Goal: Task Accomplishment & Management: Use online tool/utility

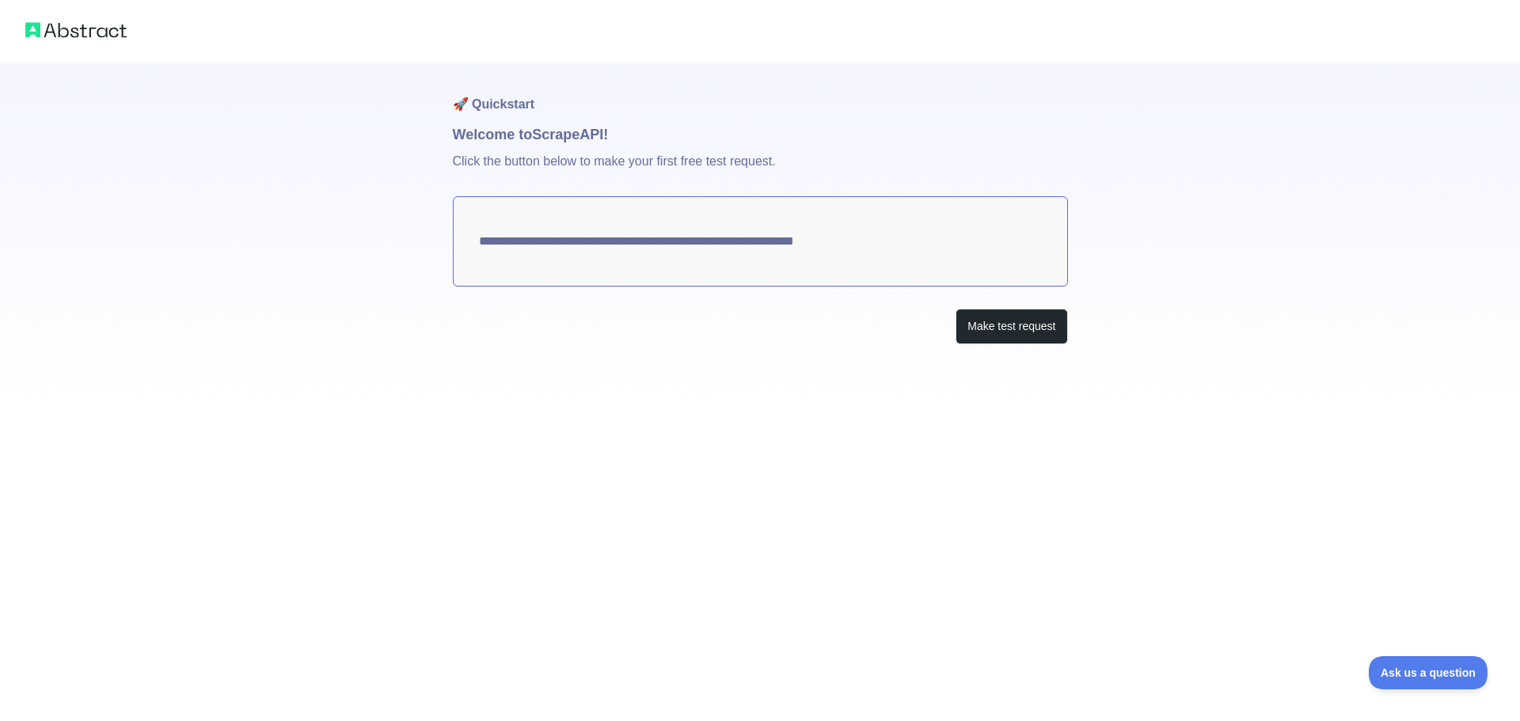
click at [792, 246] on textarea "**********" at bounding box center [760, 241] width 615 height 90
click at [1018, 325] on button "Make test request" at bounding box center [1012, 327] width 112 height 36
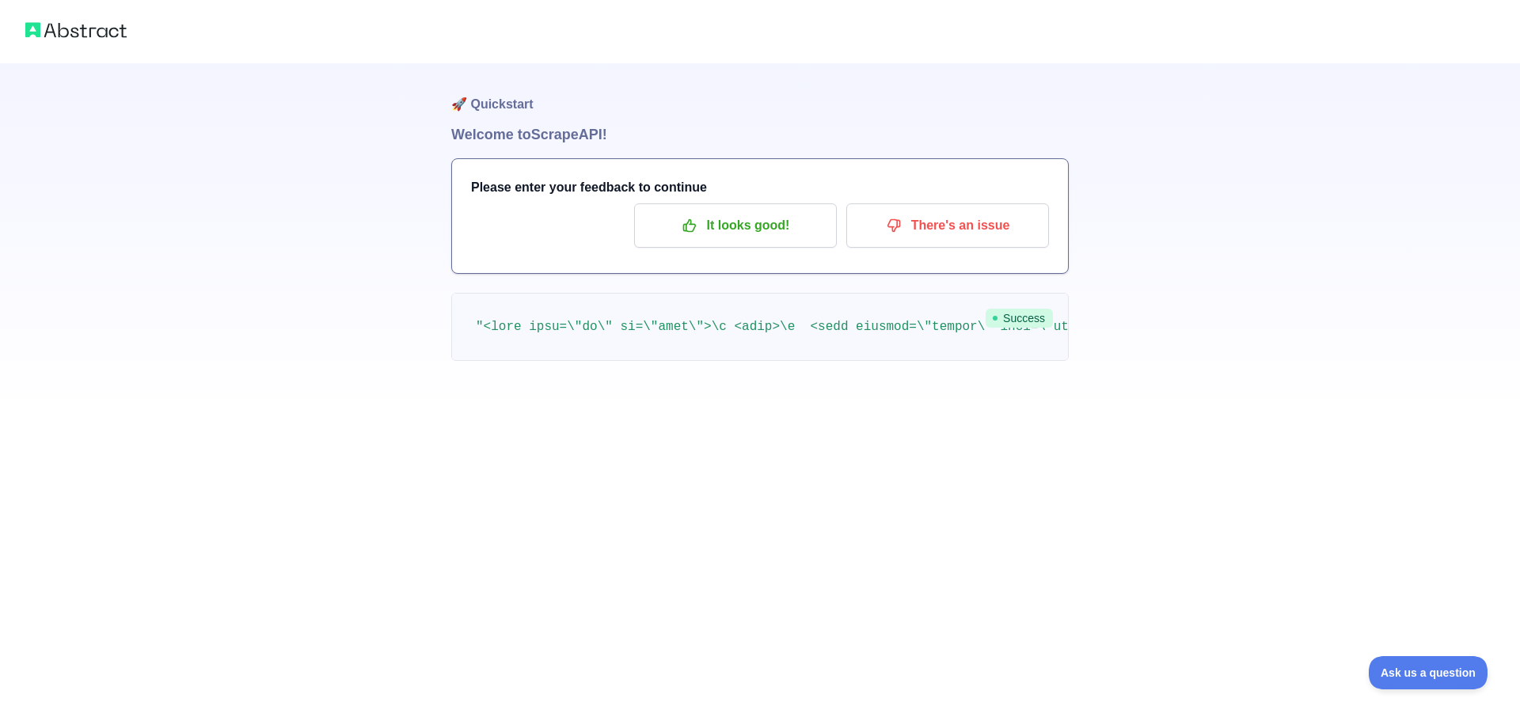
click at [742, 339] on pre at bounding box center [760, 327] width 618 height 68
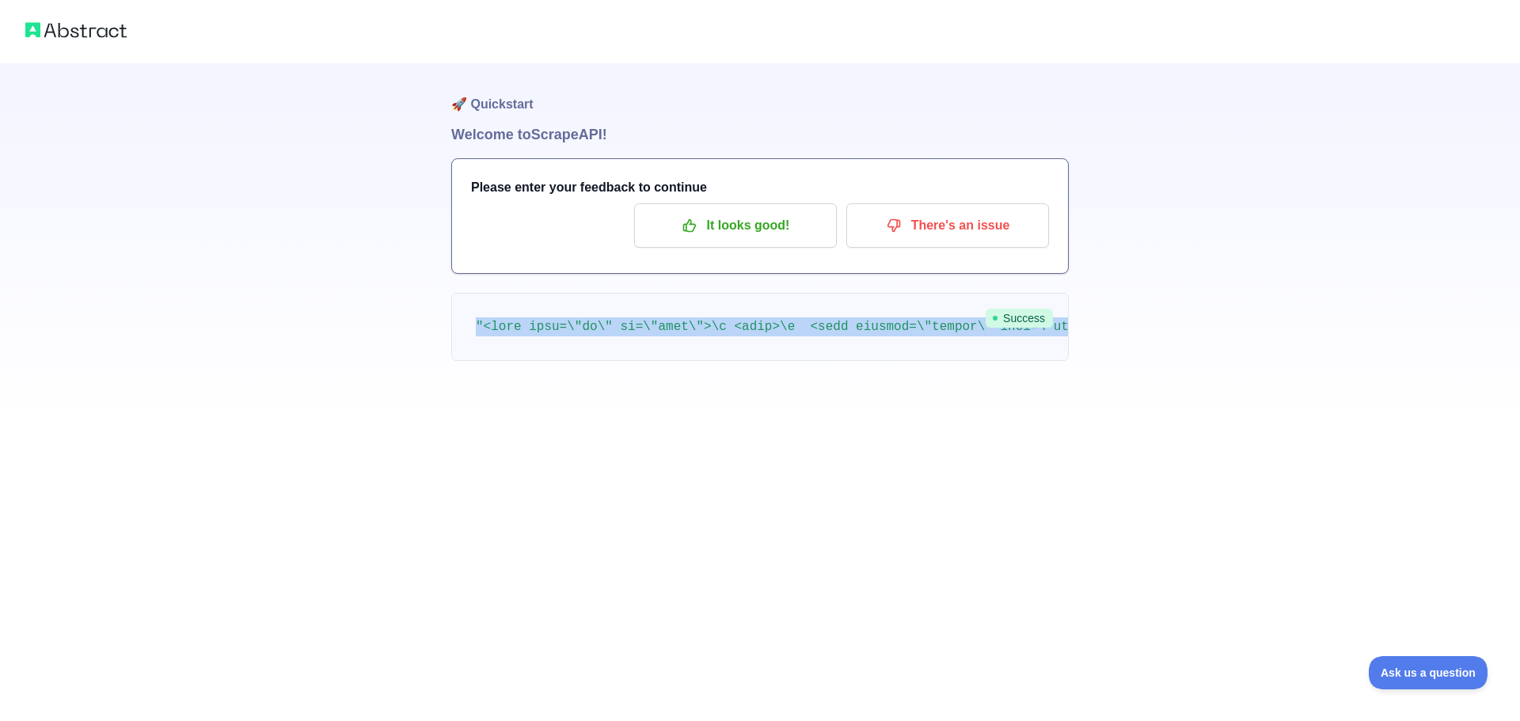
click at [742, 339] on pre at bounding box center [760, 327] width 618 height 68
copy div ""<html lang=\"en\" op=\"news\">\n <head>\n <meta content=\"origin\" name=\"refe…"
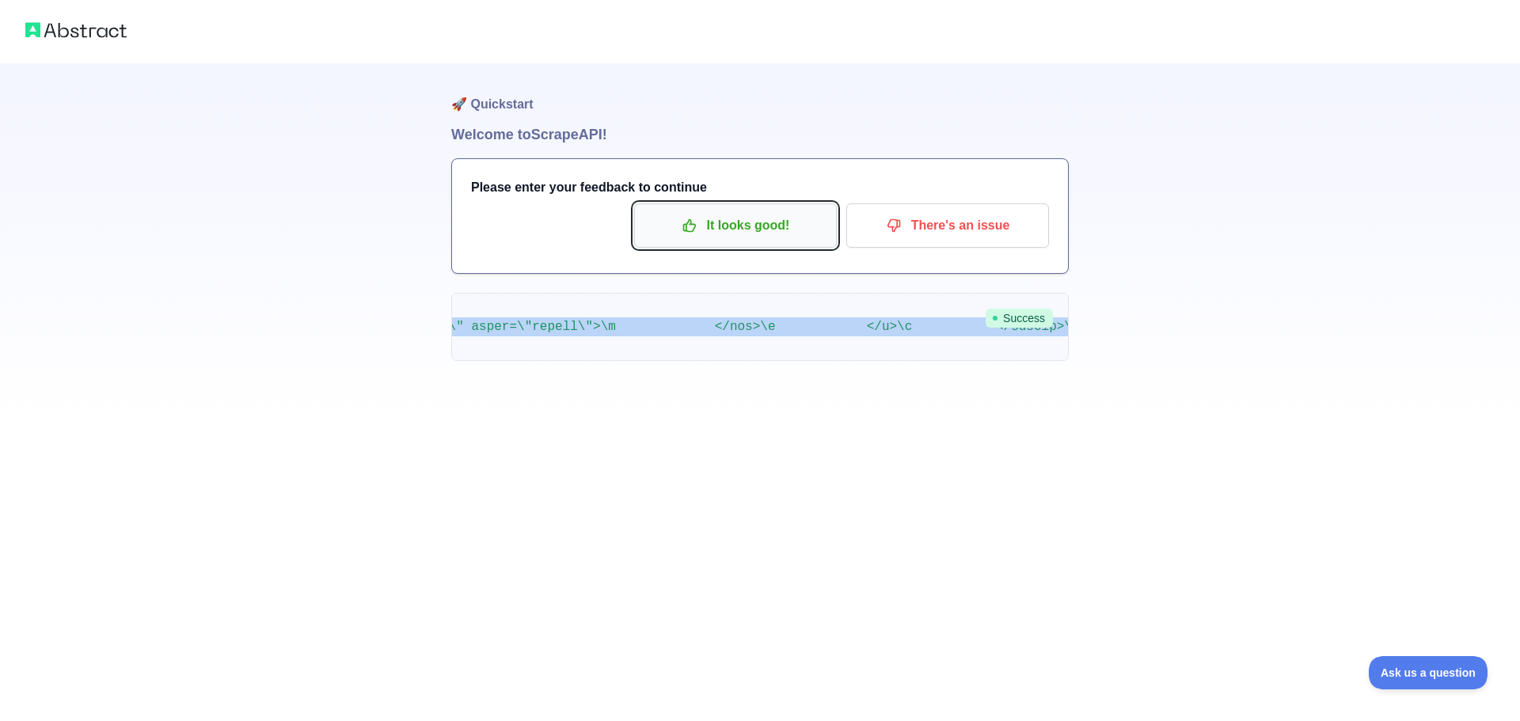
click at [725, 240] on button "It looks good!" at bounding box center [735, 226] width 203 height 44
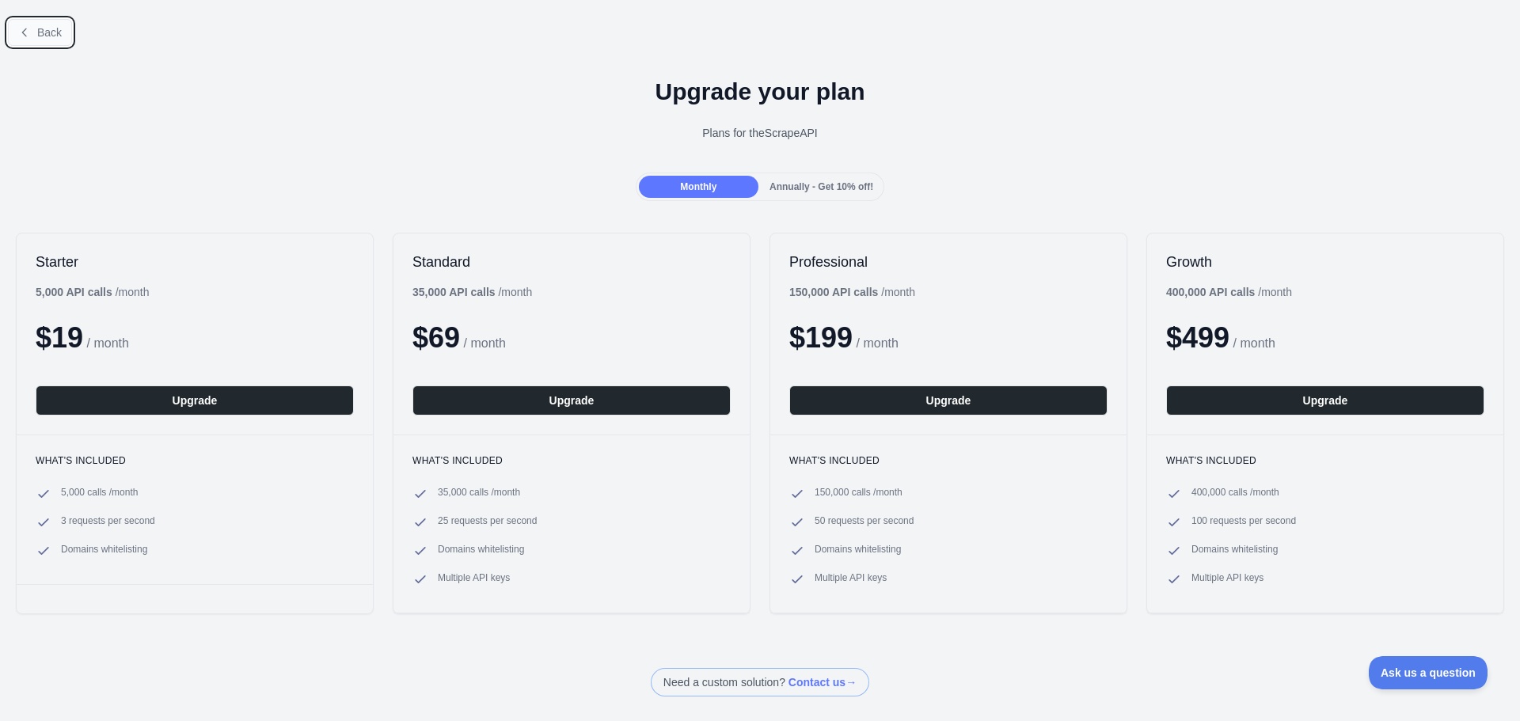
click at [28, 25] on button "Back" at bounding box center [40, 32] width 64 height 27
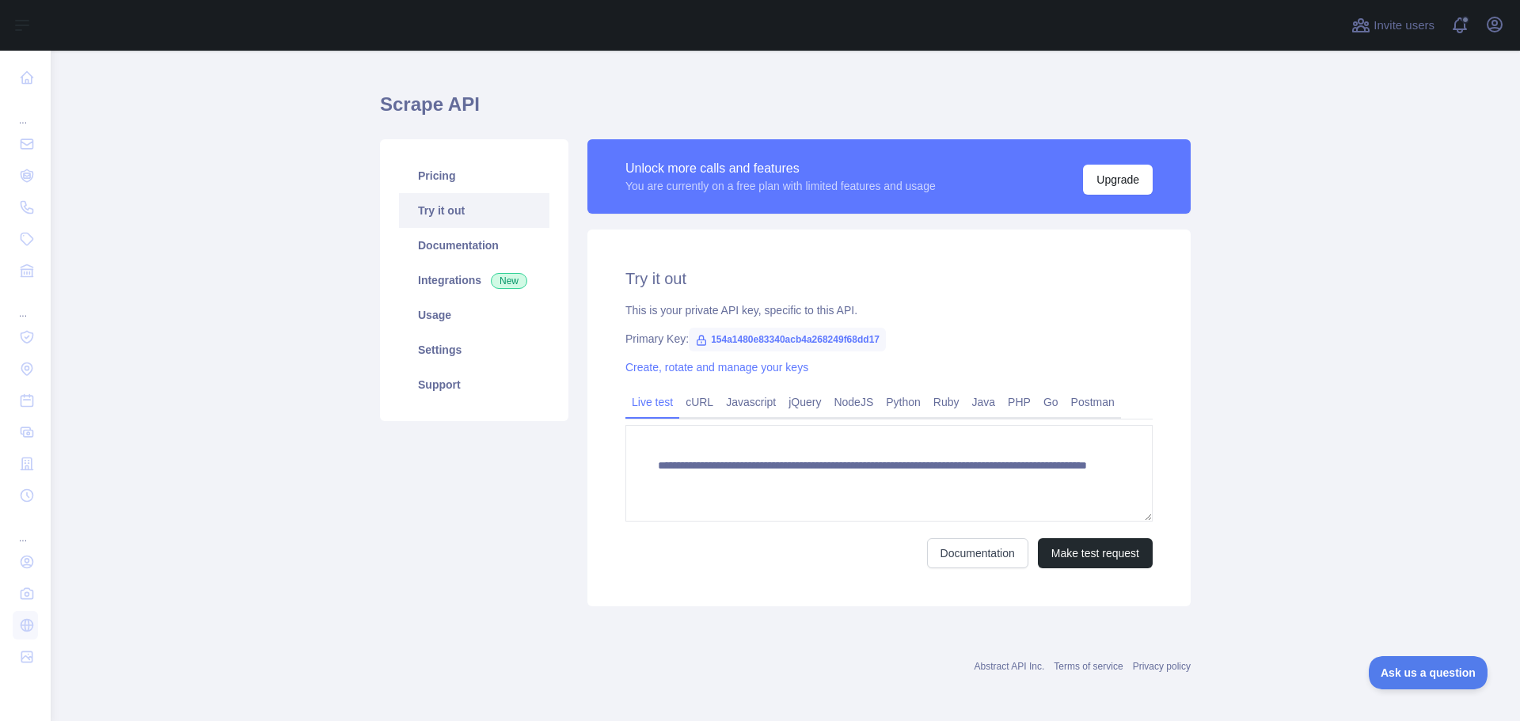
scroll to position [31, 0]
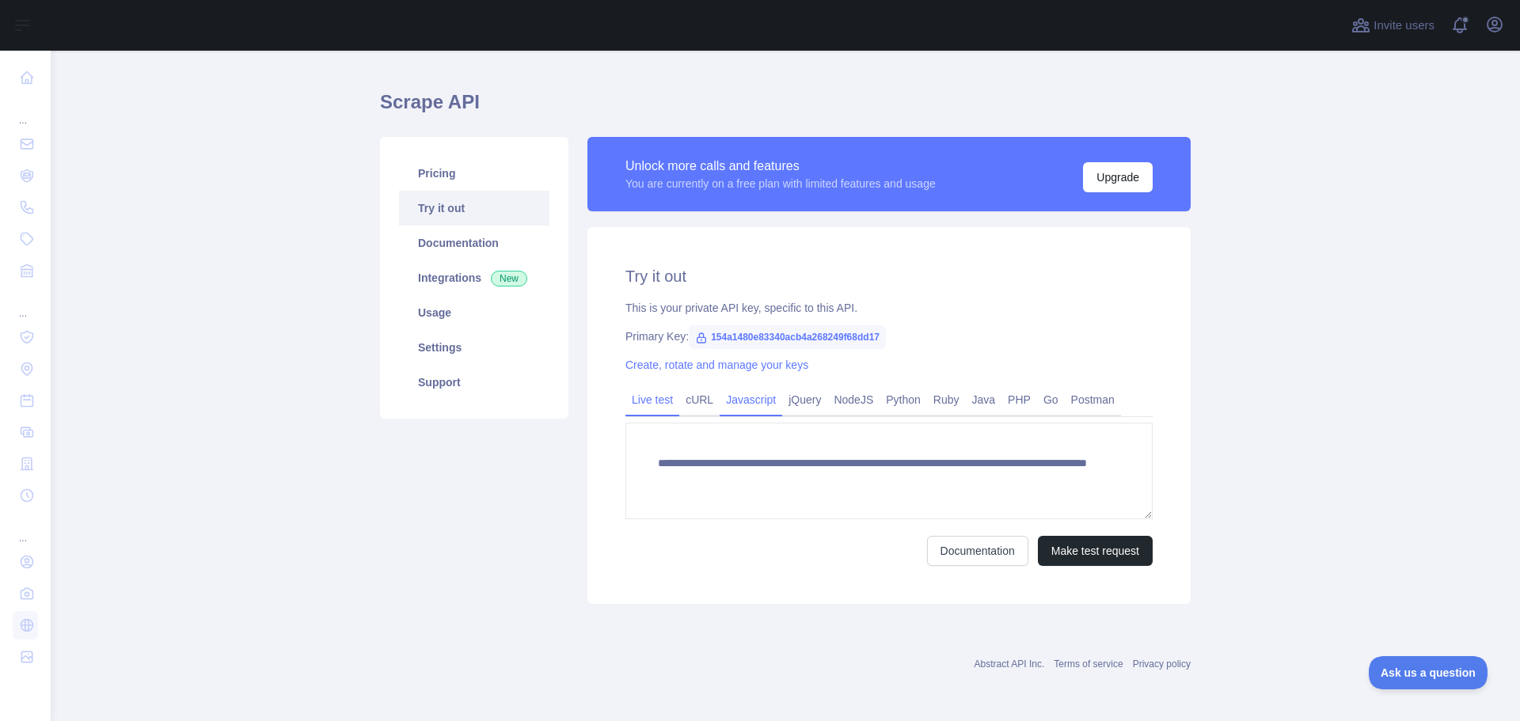
click at [747, 410] on link "Javascript" at bounding box center [751, 399] width 63 height 25
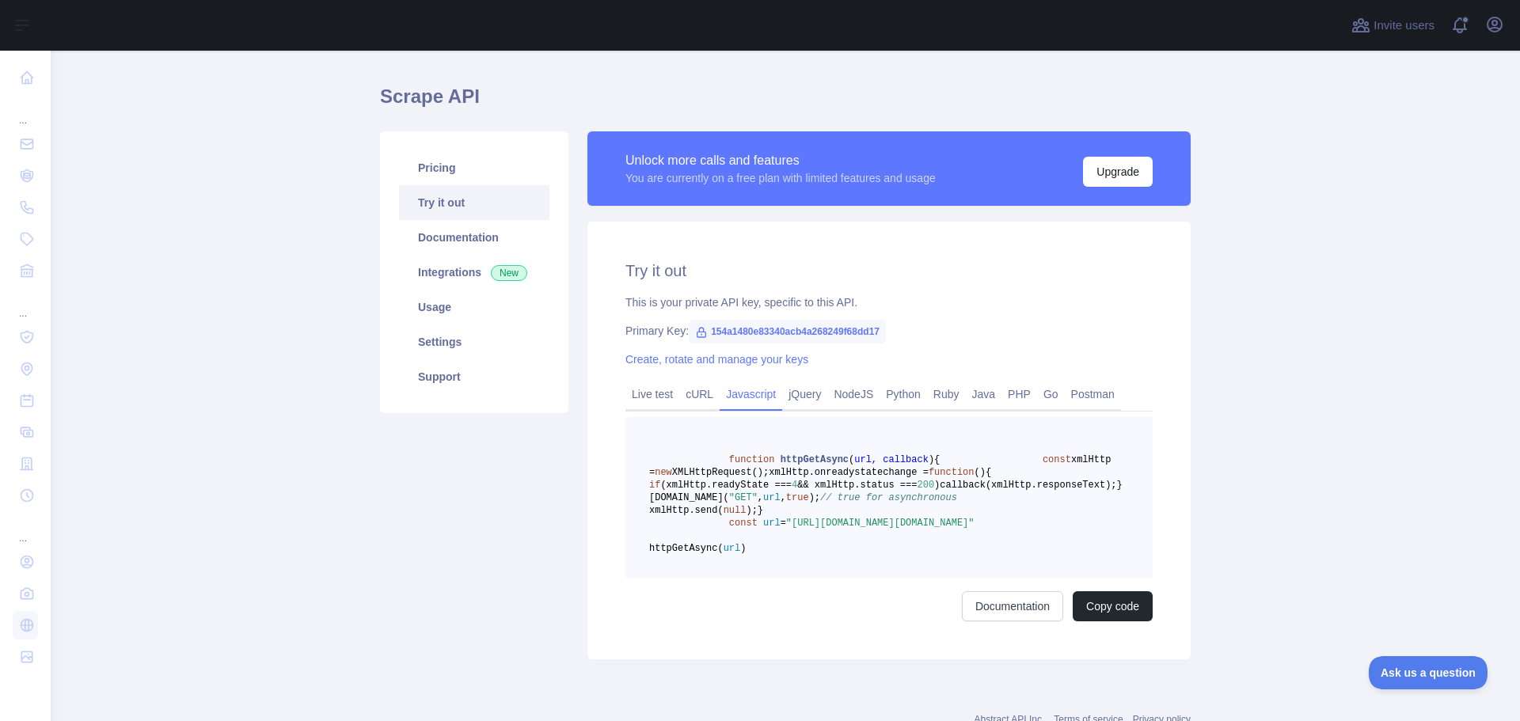
scroll to position [36, 0]
click at [845, 437] on pre "function httpGetAsync ( url, callback ) { const xmlHttp = new XMLHttpRequest();…" at bounding box center [889, 499] width 527 height 162
click at [873, 505] on pre "function httpGetAsync ( url, callback ) { const xmlHttp = new XMLHttpRequest();…" at bounding box center [889, 499] width 527 height 162
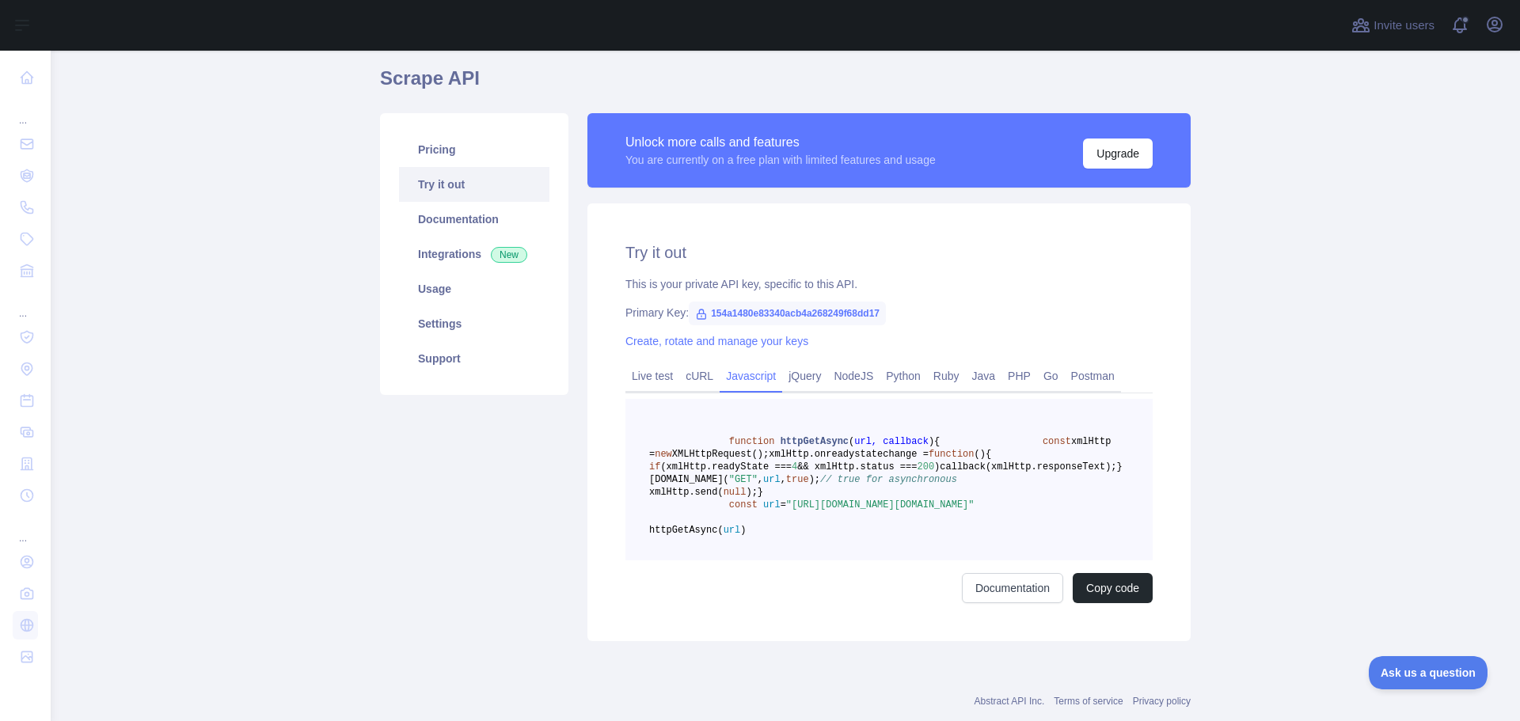
scroll to position [89, 0]
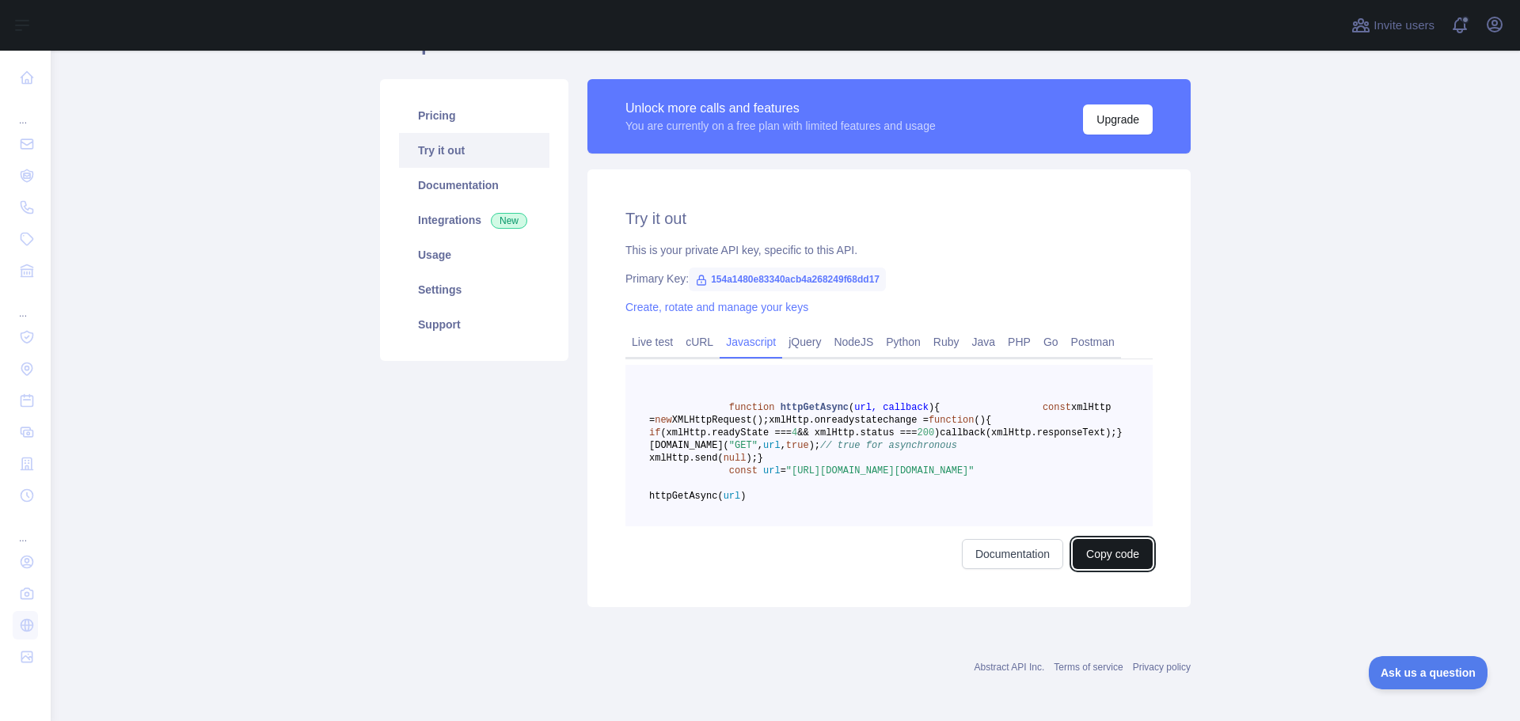
click at [1119, 569] on button "Copy code" at bounding box center [1113, 554] width 80 height 30
